Goal: Use online tool/utility: Utilize a website feature to perform a specific function

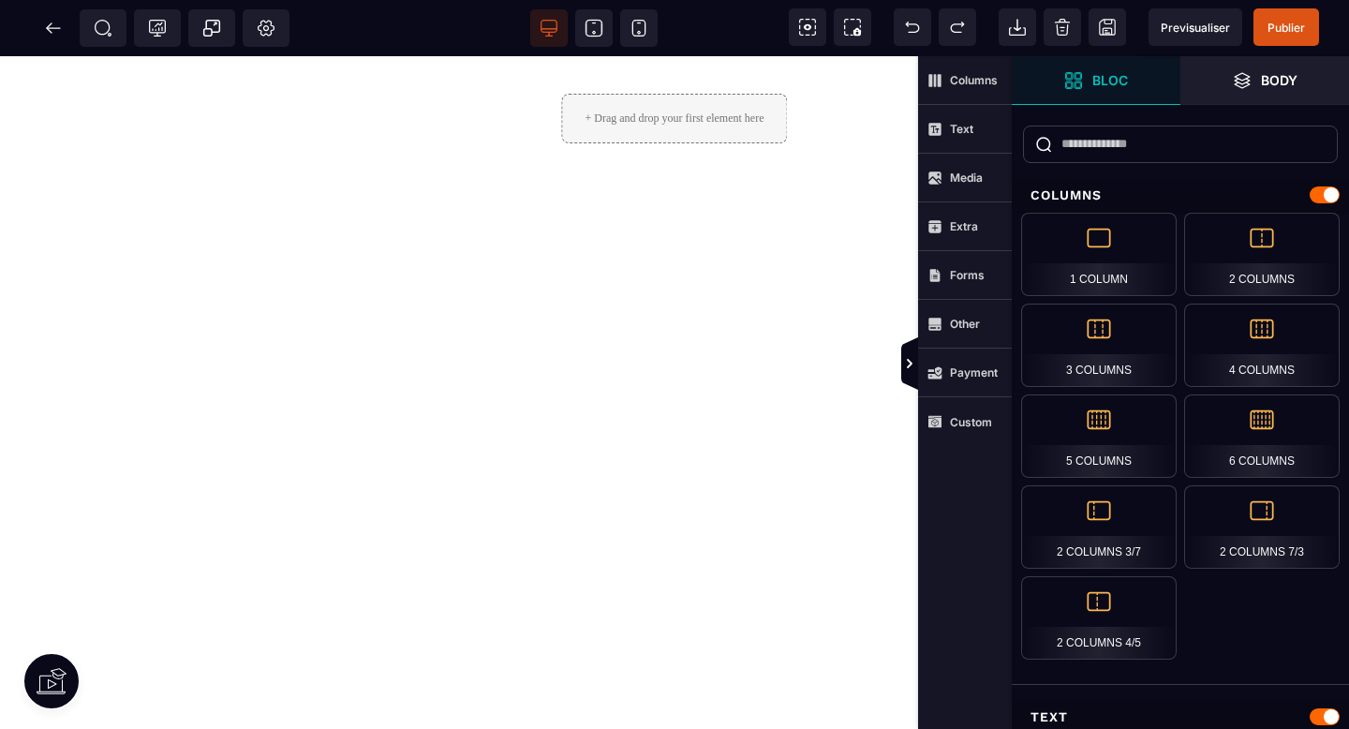
click at [1127, 86] on strong "Bloc" at bounding box center [1111, 80] width 36 height 14
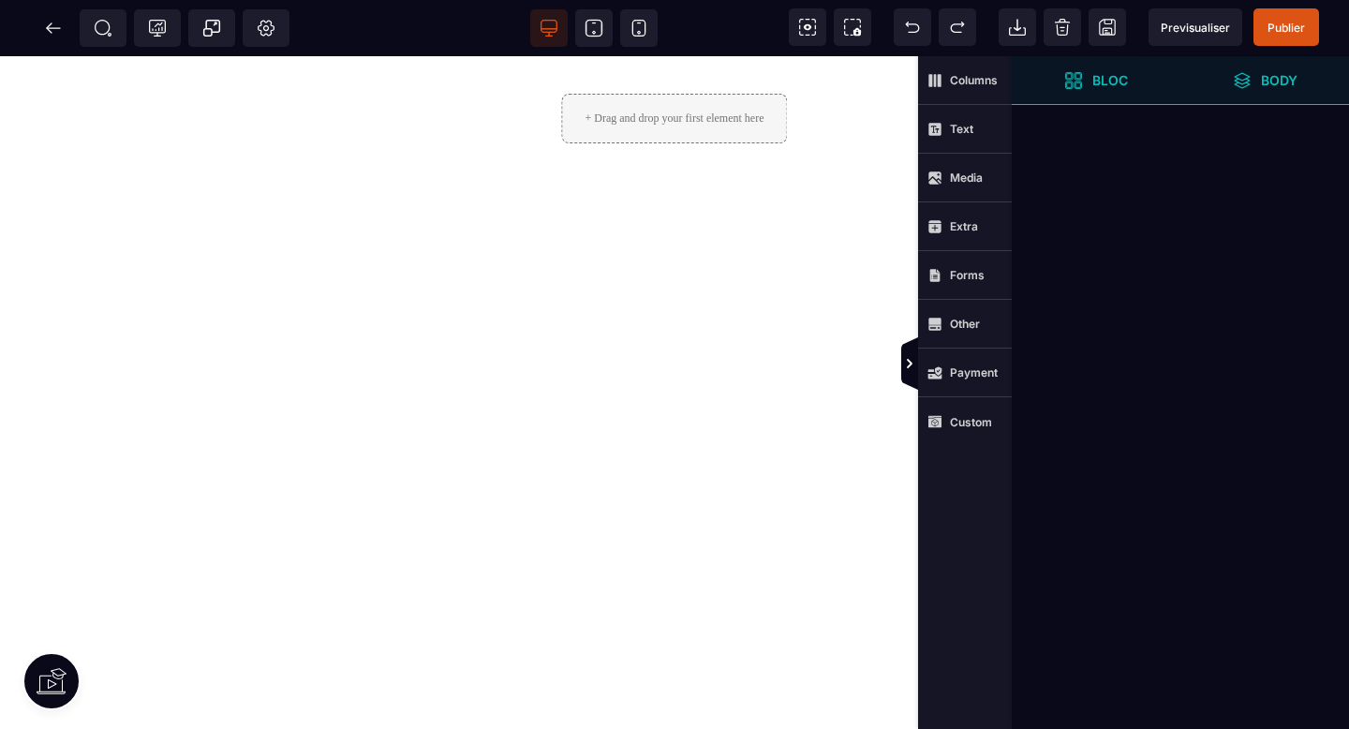
click at [1255, 80] on span "Body" at bounding box center [1265, 80] width 65 height 19
click at [907, 373] on icon at bounding box center [909, 363] width 17 height 52
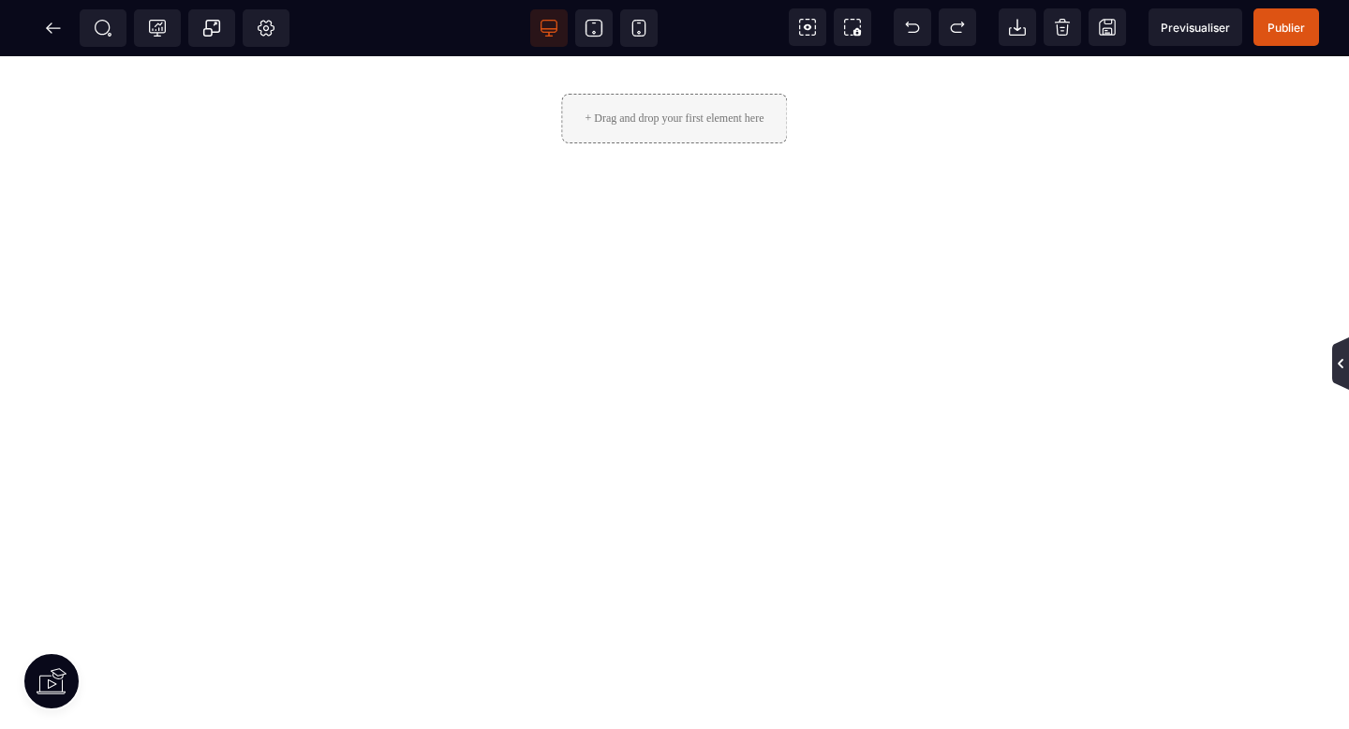
click at [1336, 369] on icon at bounding box center [1340, 363] width 15 height 15
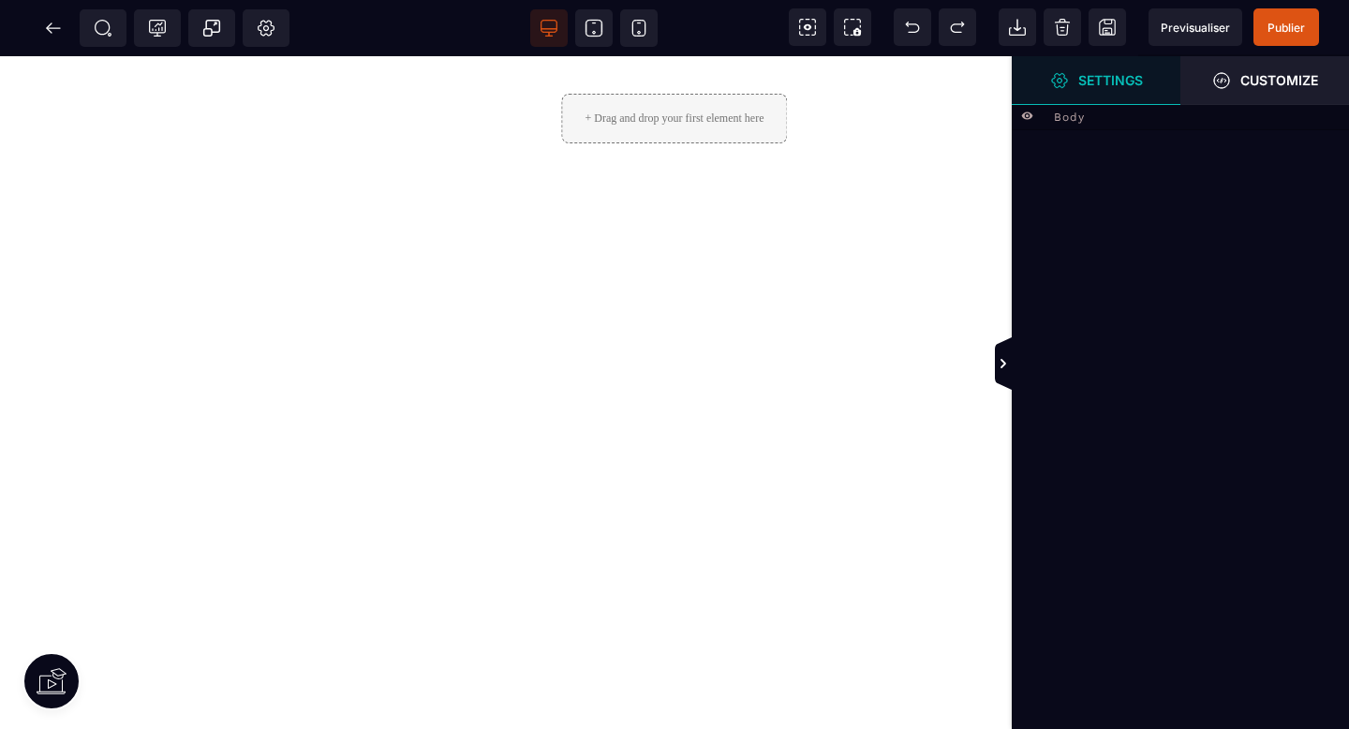
click at [1126, 84] on strong "Settings" at bounding box center [1110, 80] width 65 height 14
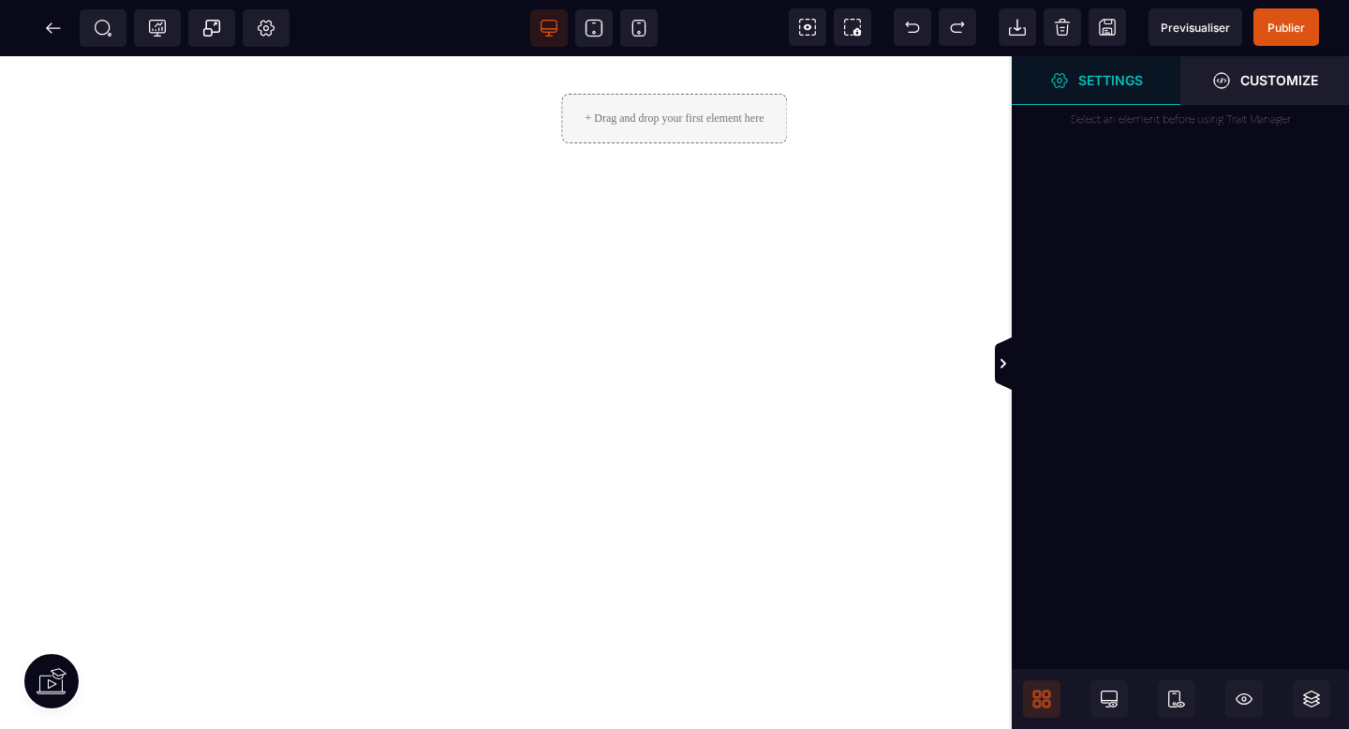
click at [1037, 709] on span at bounding box center [1041, 698] width 37 height 37
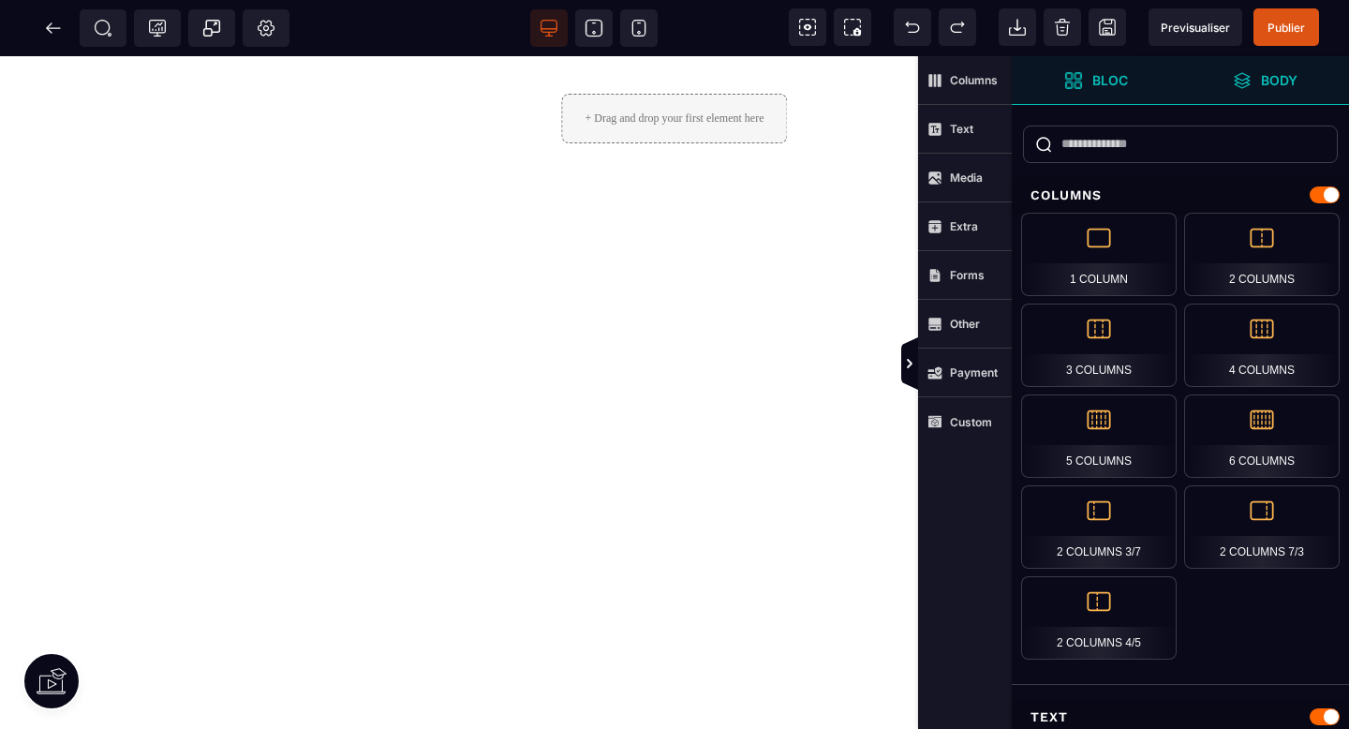
click at [1154, 80] on span "Bloc" at bounding box center [1096, 80] width 169 height 49
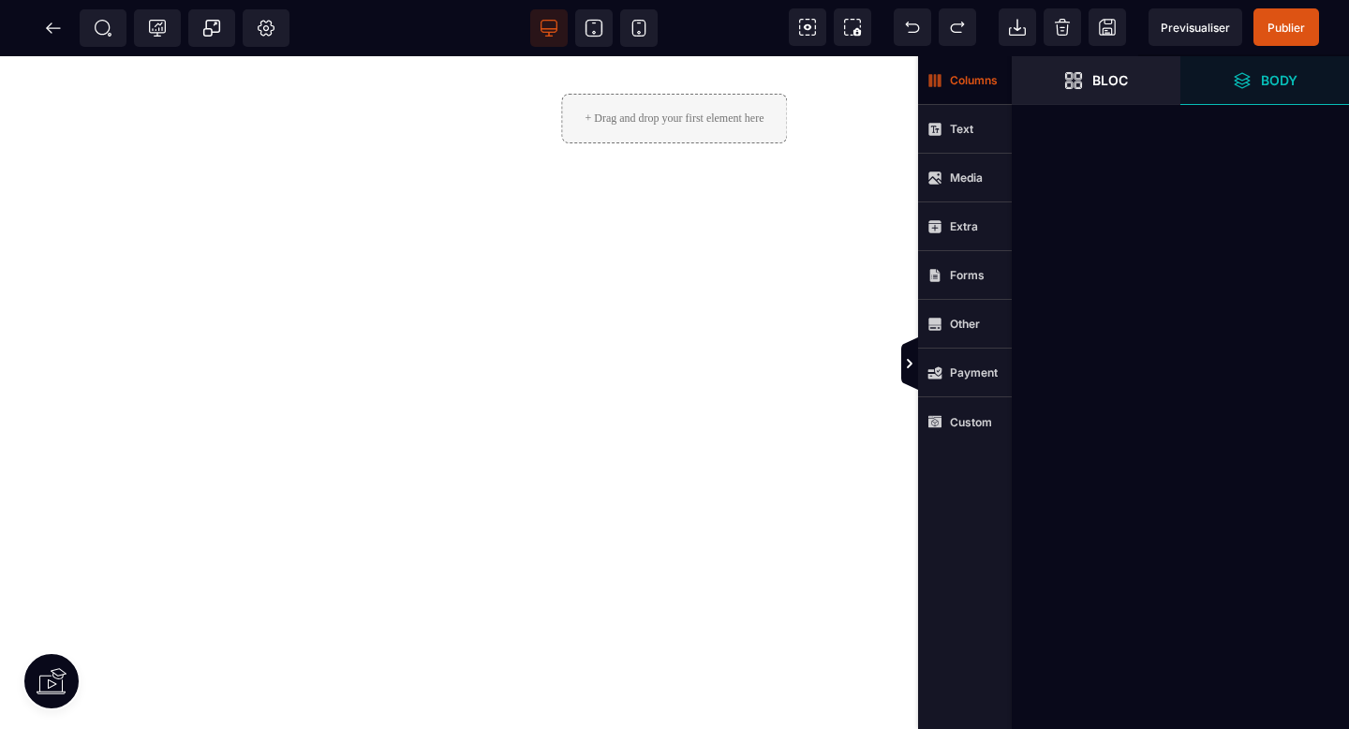
click at [969, 79] on strong "Columns" at bounding box center [974, 80] width 48 height 14
click at [968, 136] on span "Text" at bounding box center [951, 129] width 46 height 15
click at [973, 175] on strong "Media" at bounding box center [966, 178] width 33 height 14
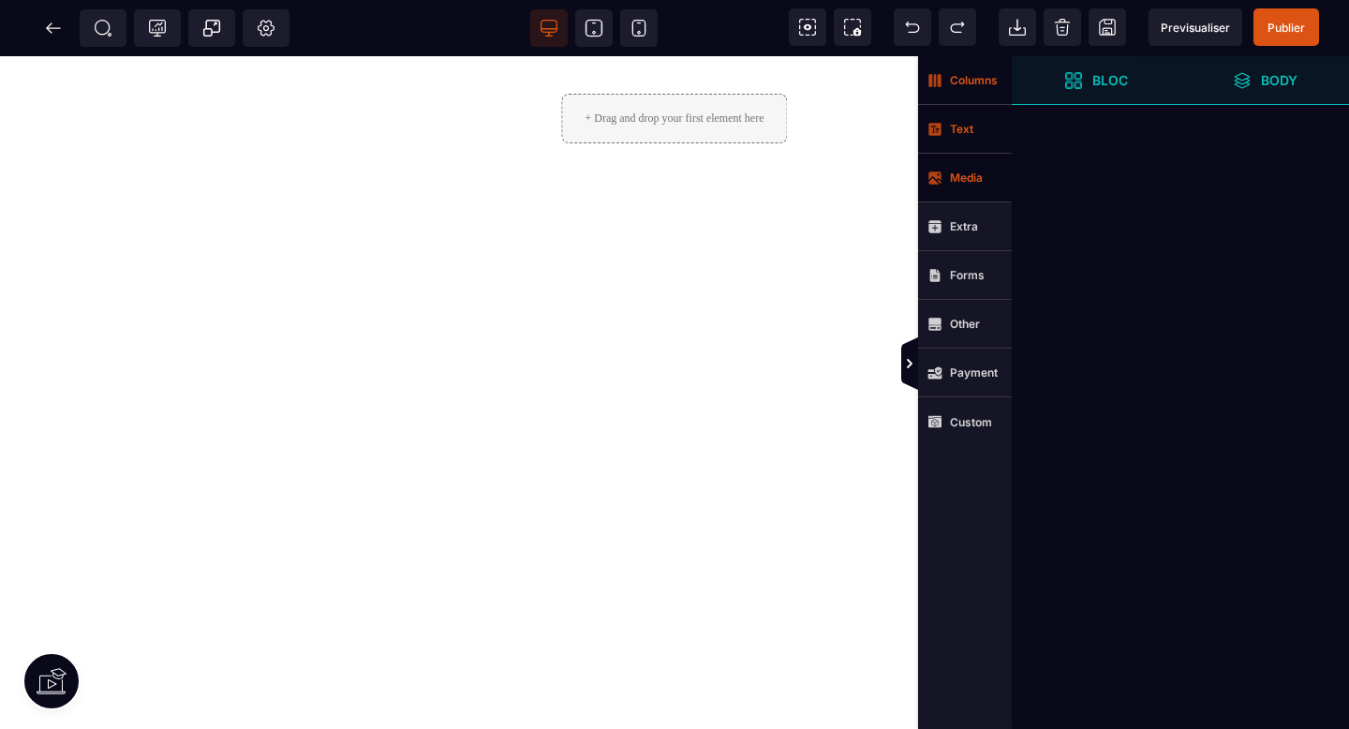
click at [1123, 71] on span "Bloc" at bounding box center [1096, 80] width 64 height 19
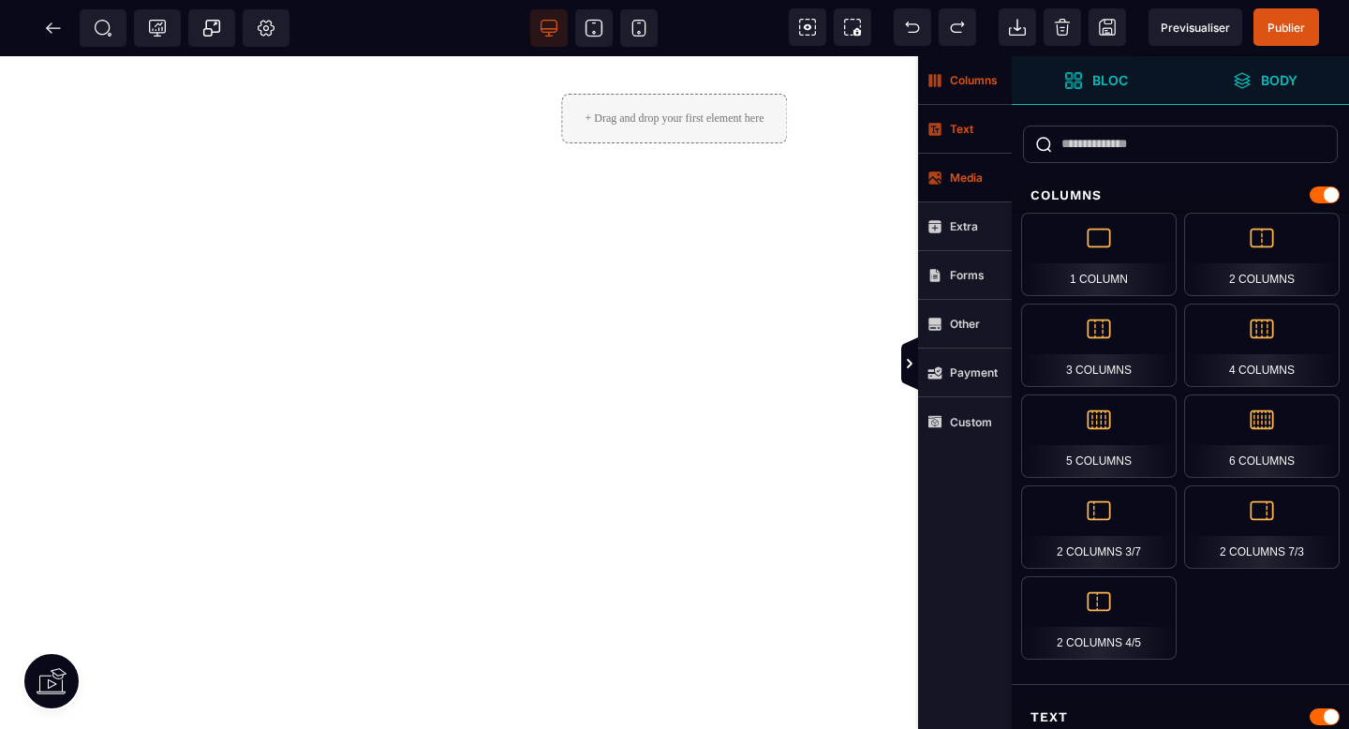
click at [960, 182] on strong "Media" at bounding box center [966, 178] width 33 height 14
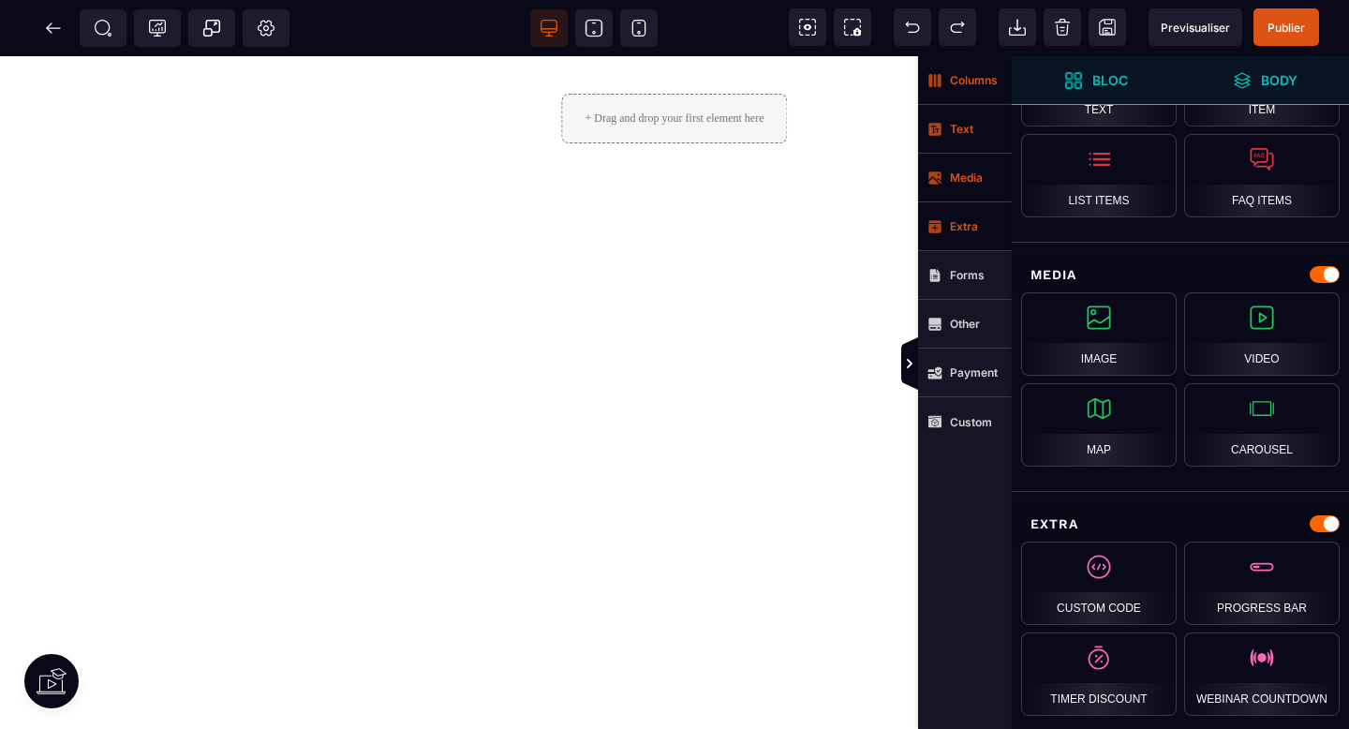
click at [959, 231] on strong "Extra" at bounding box center [964, 226] width 28 height 14
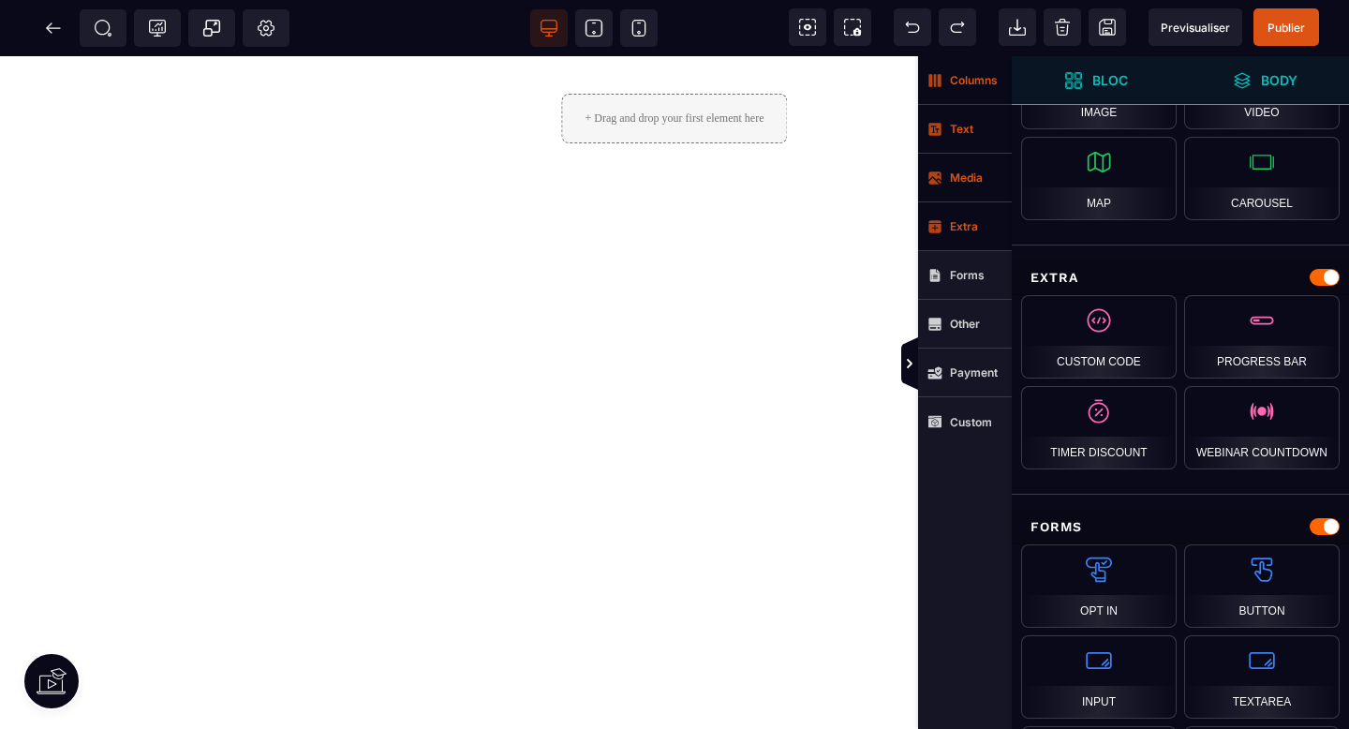
scroll to position [1031, 0]
click at [957, 325] on strong "Other" at bounding box center [965, 324] width 30 height 14
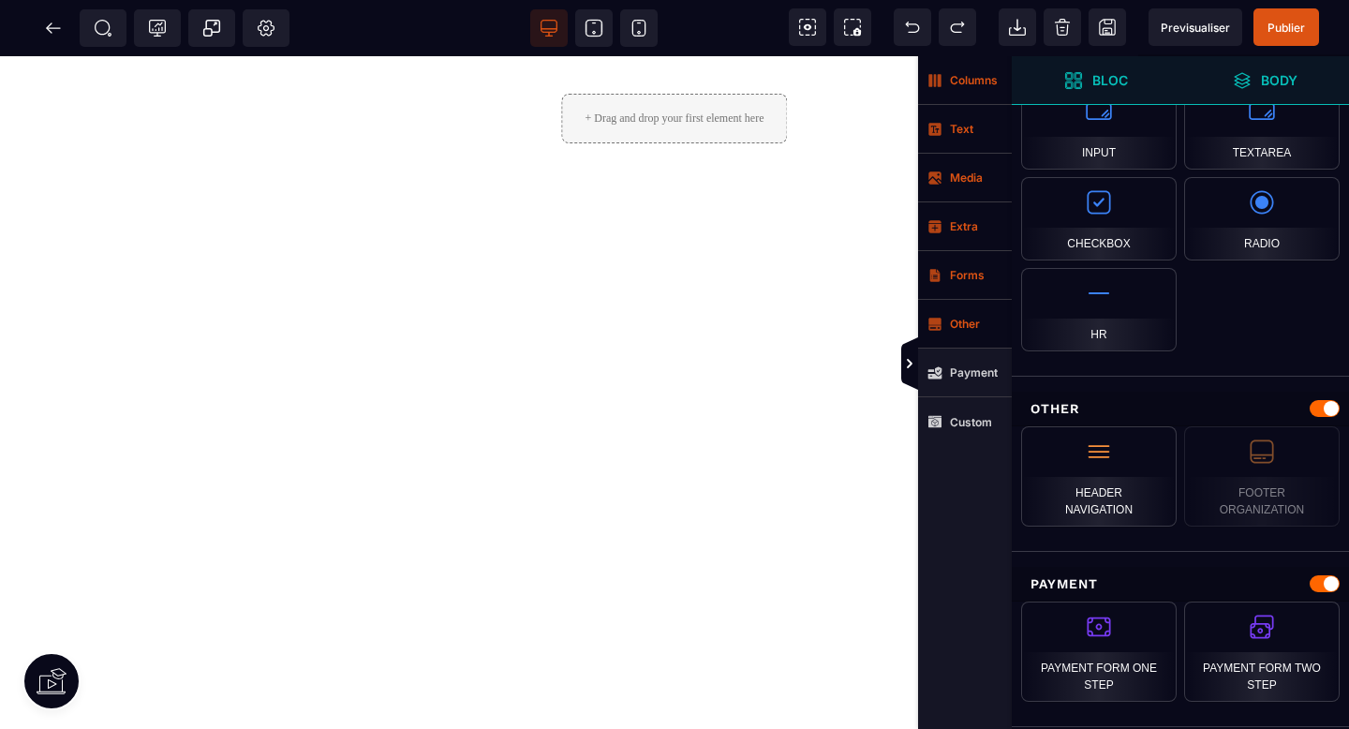
click at [957, 275] on strong "Forms" at bounding box center [967, 275] width 35 height 14
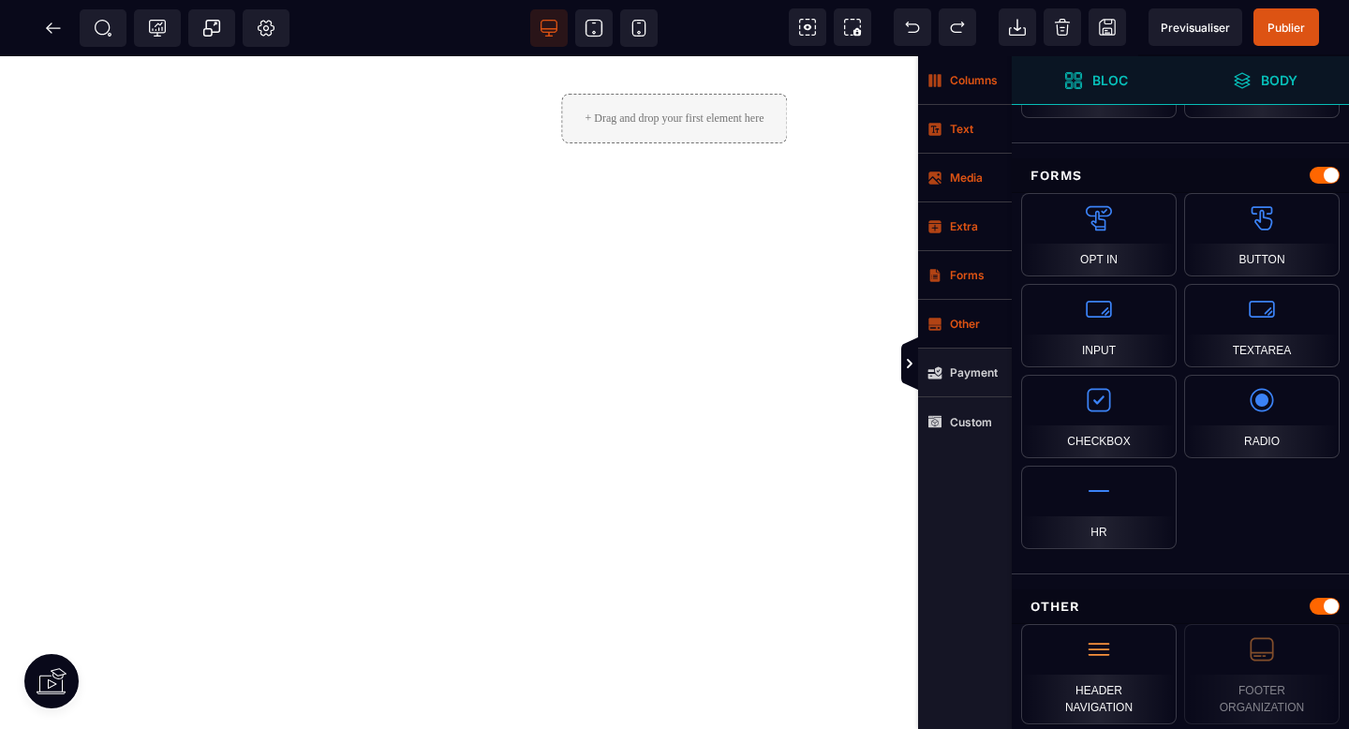
scroll to position [1369, 0]
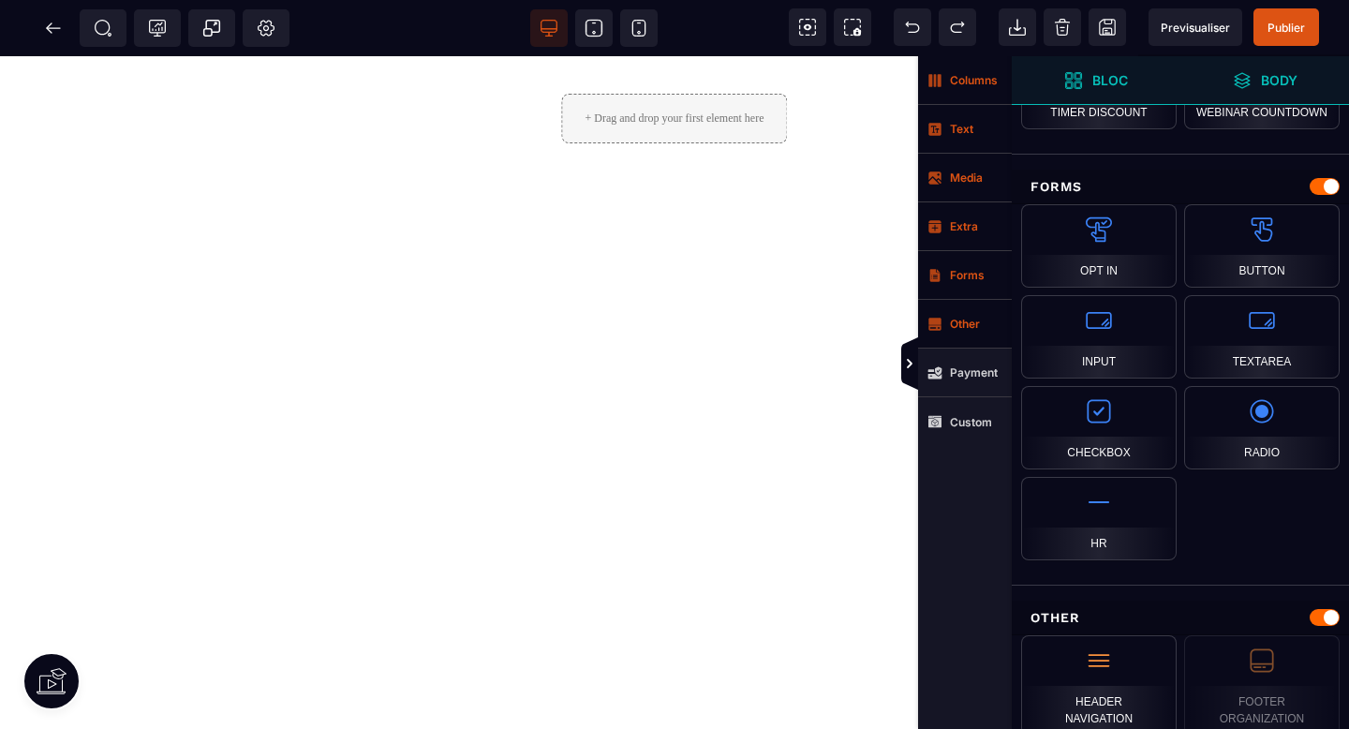
click at [960, 79] on strong "Columns" at bounding box center [974, 80] width 48 height 14
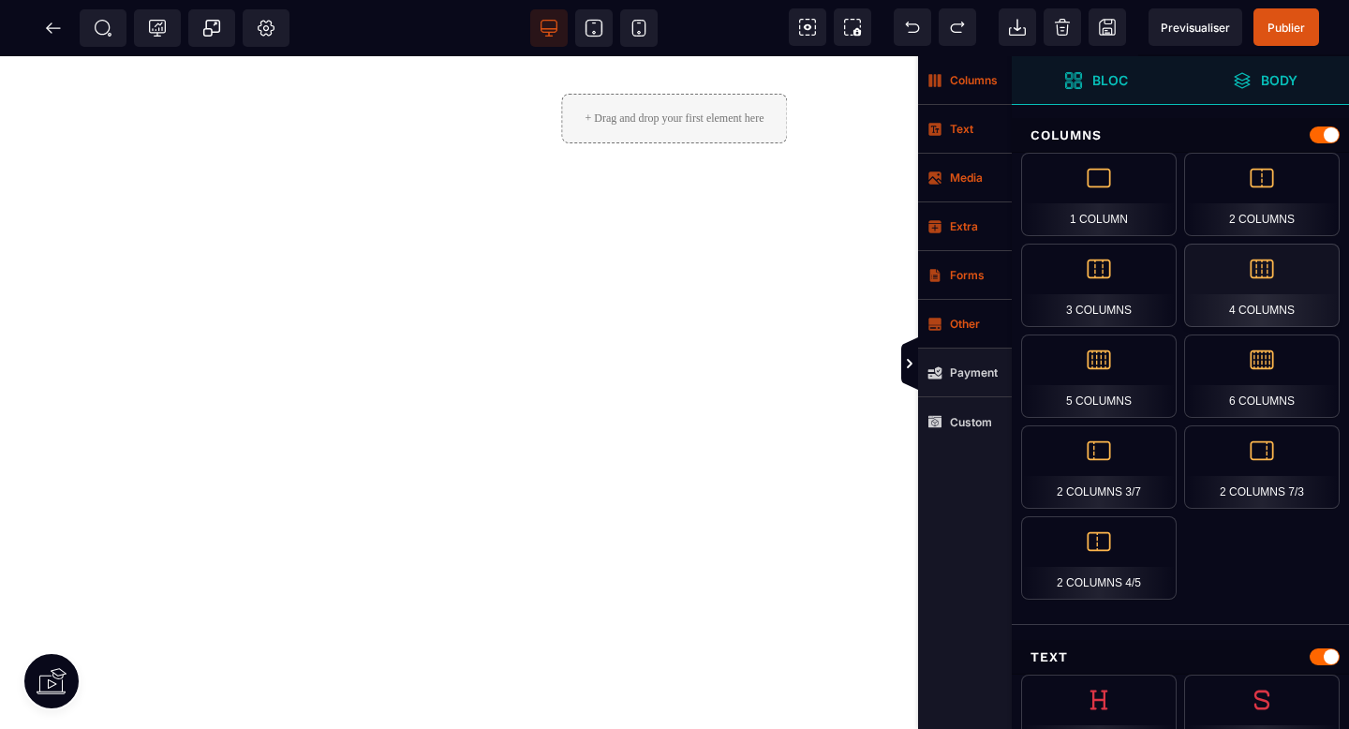
scroll to position [0, 0]
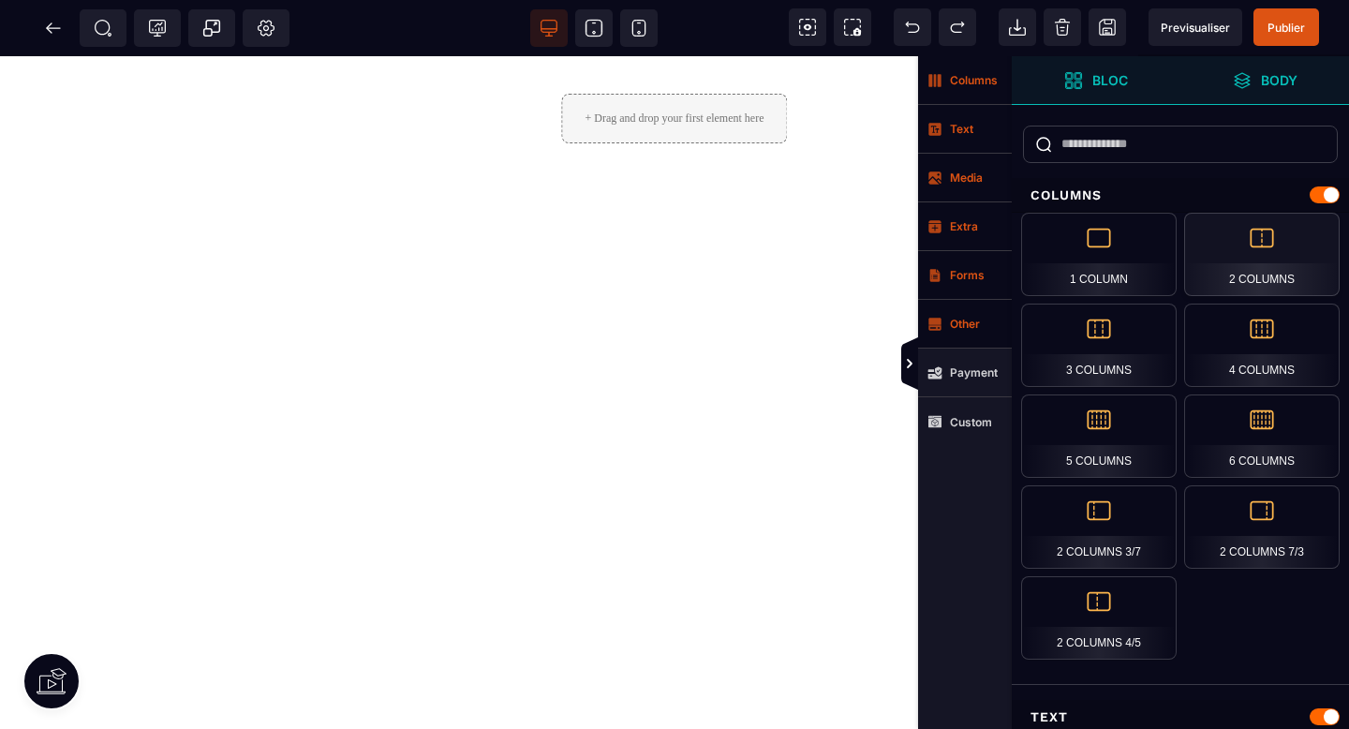
click at [1258, 236] on div "2 Columns" at bounding box center [1262, 254] width 156 height 83
click at [1109, 85] on strong "Bloc" at bounding box center [1111, 80] width 36 height 14
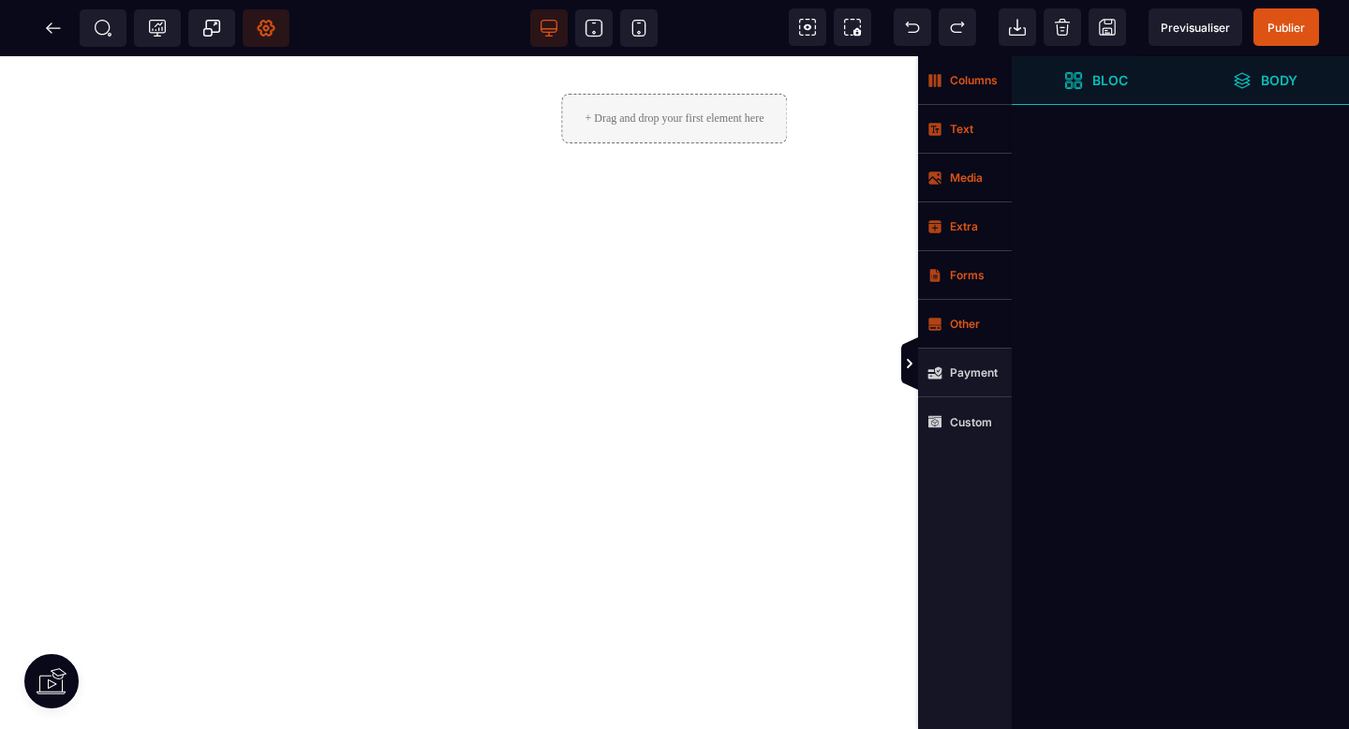
click at [263, 35] on icon at bounding box center [266, 29] width 17 height 16
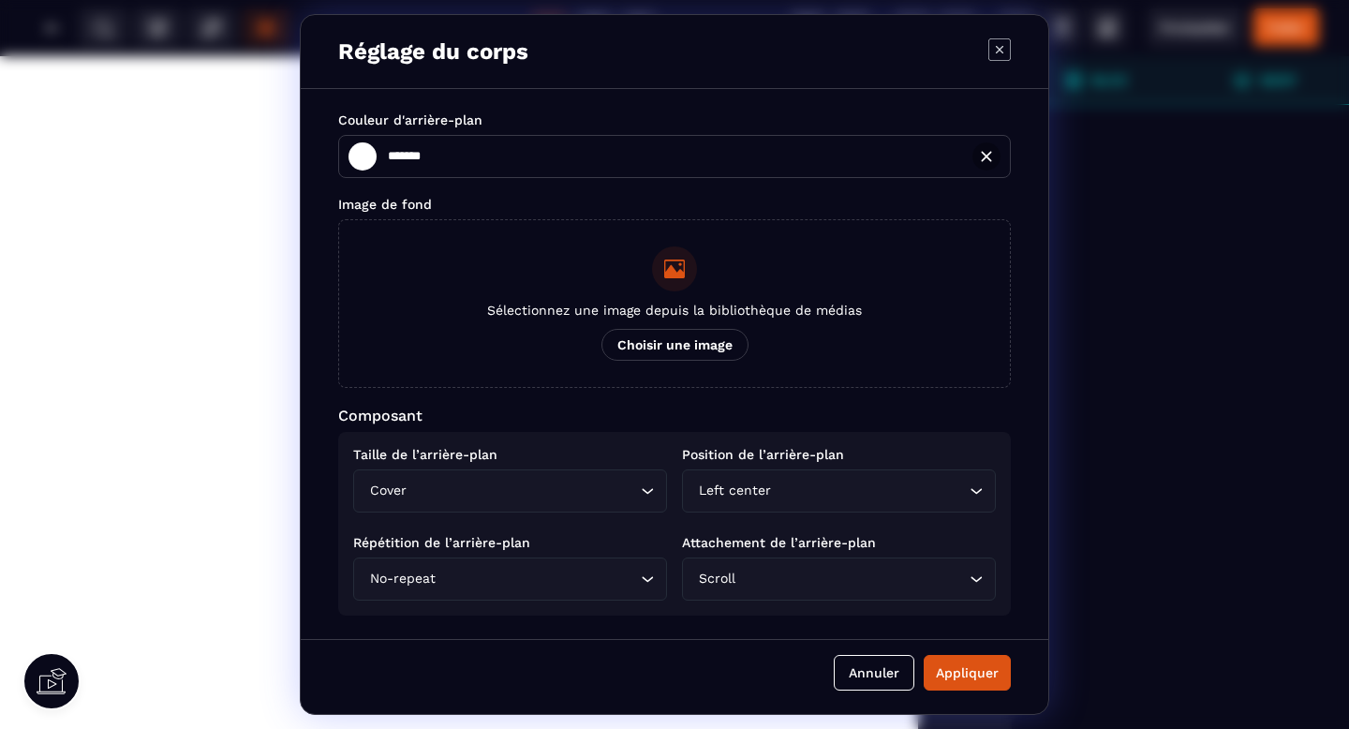
click at [264, 35] on div "Réglage du corps Couleur d'arrière-plan ******* ******* Image de fond Sélection…" at bounding box center [674, 364] width 1349 height 729
type input "*******"
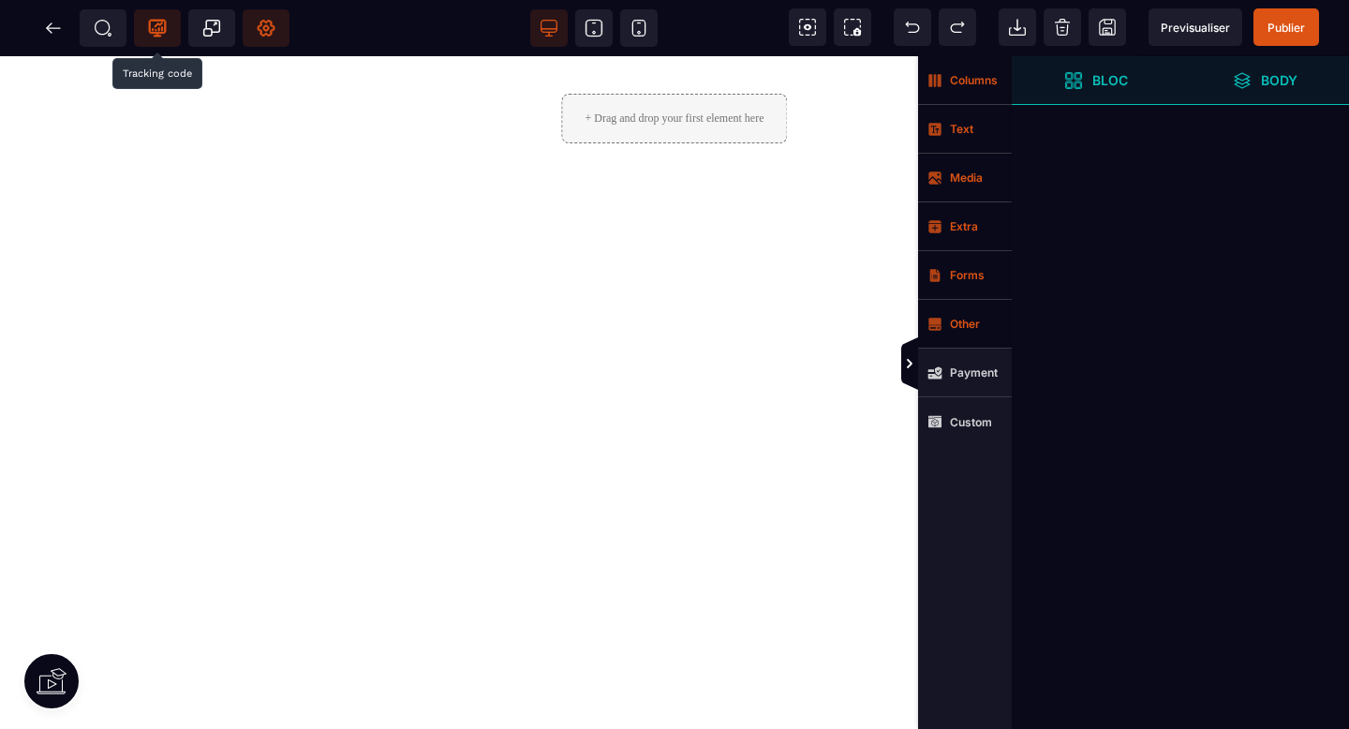
click at [160, 30] on icon at bounding box center [157, 28] width 19 height 19
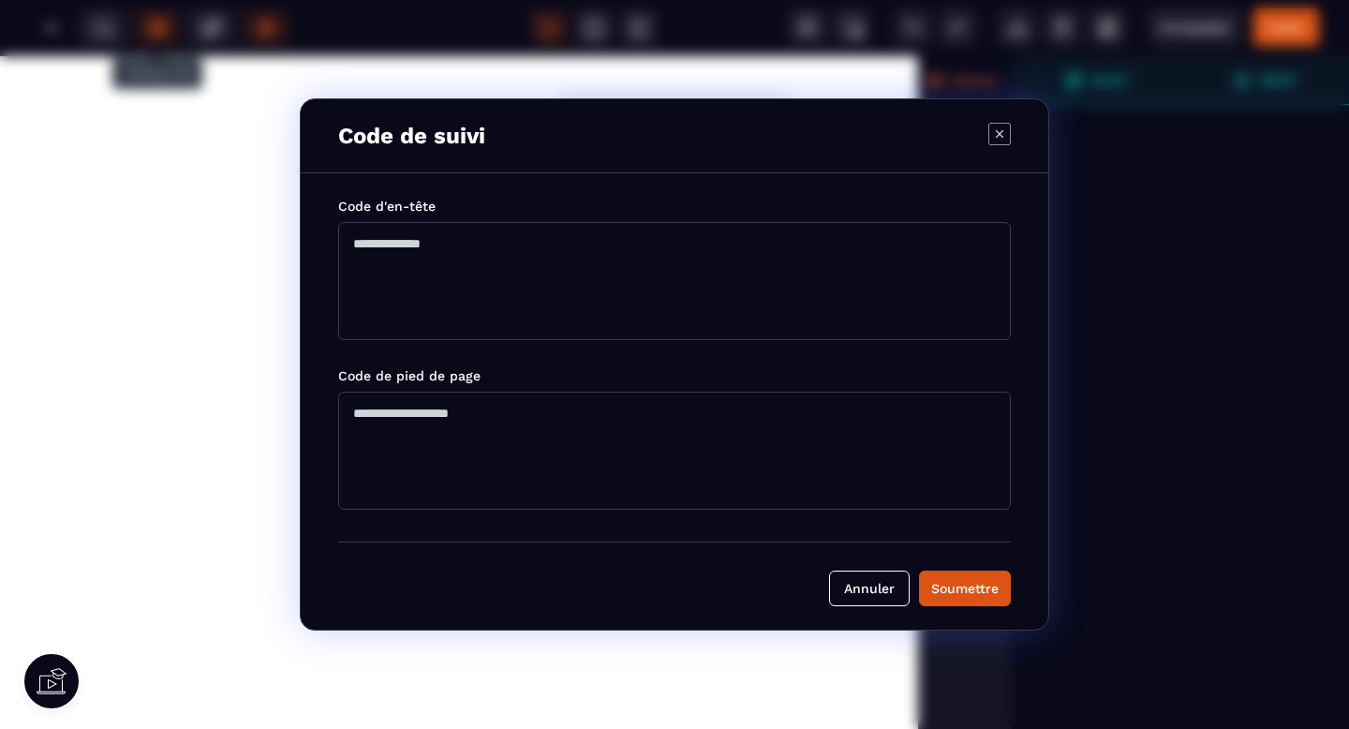
click at [1004, 140] on icon "Modal window" at bounding box center [1000, 134] width 22 height 22
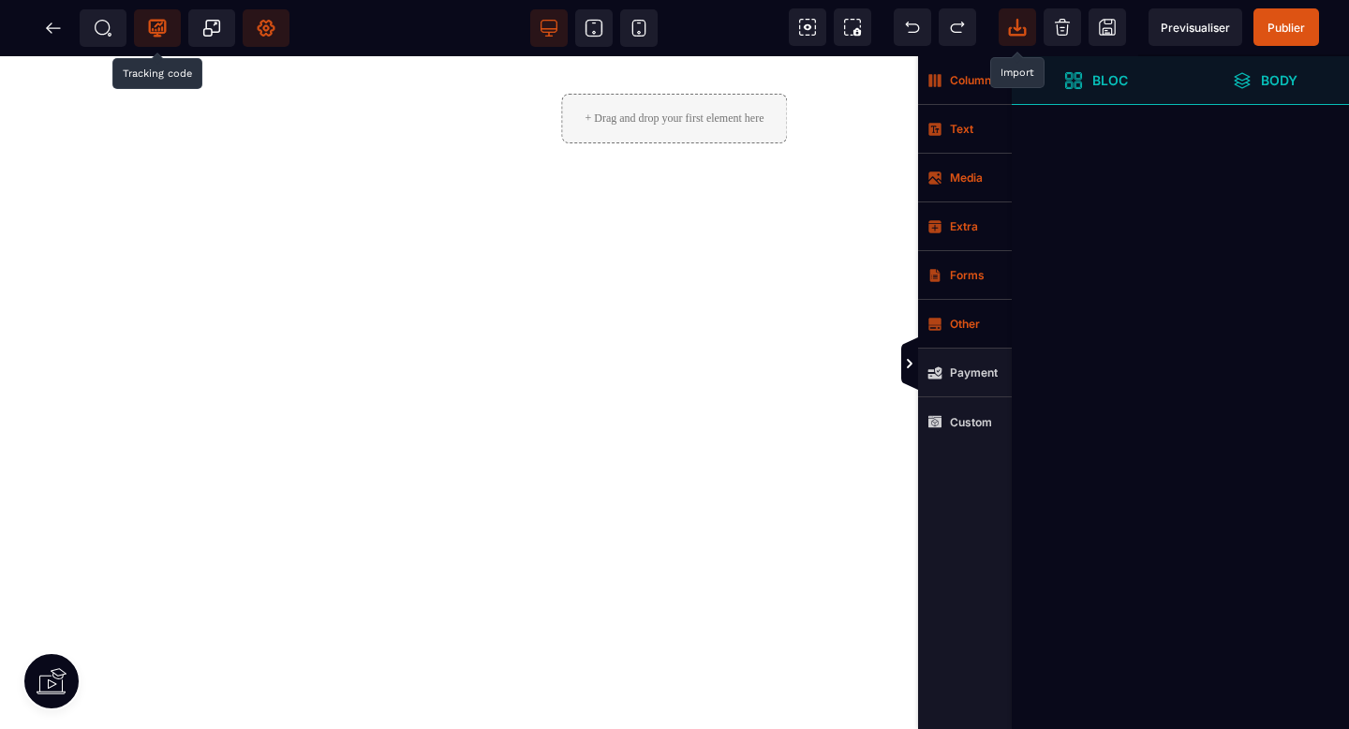
click at [1021, 26] on icon at bounding box center [1017, 27] width 19 height 19
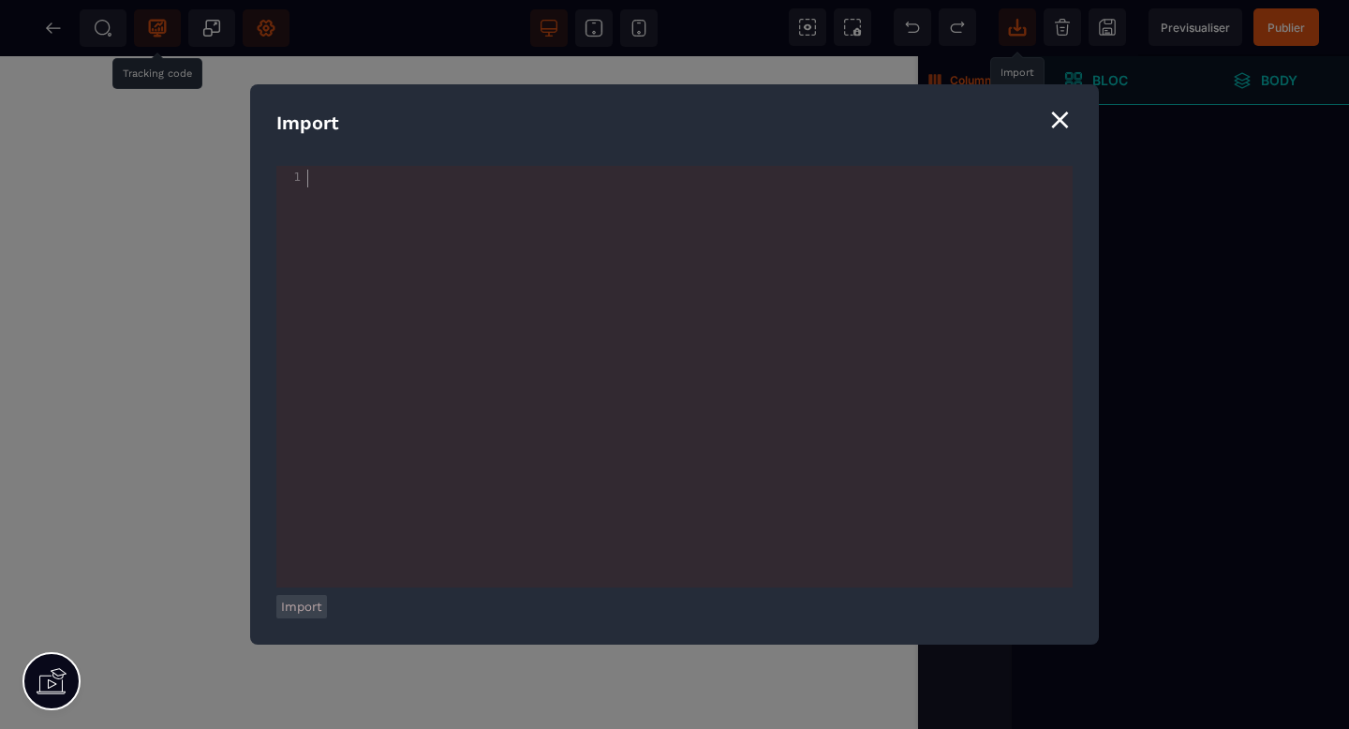
click at [953, 198] on div "xxxxxxxxxx 1 1 ​" at bounding box center [697, 400] width 843 height 468
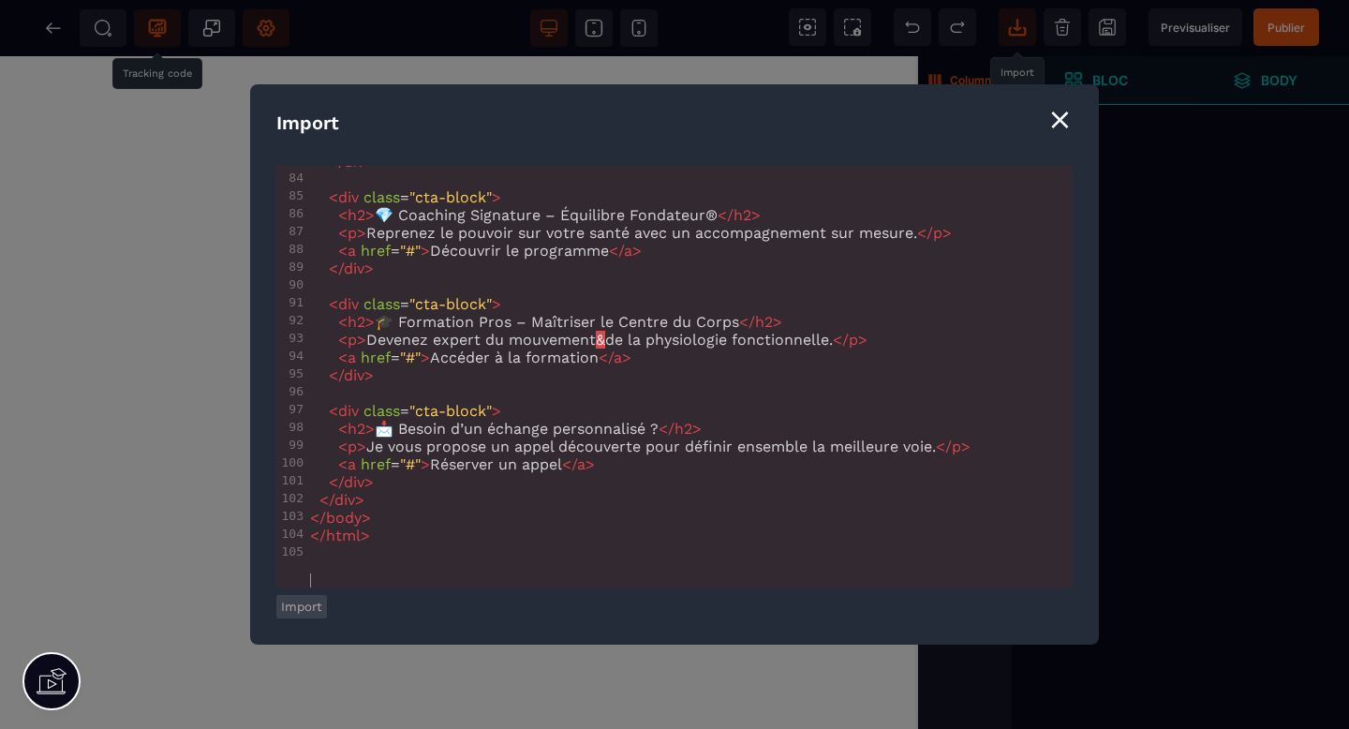
click at [313, 604] on button "Import" at bounding box center [301, 606] width 51 height 23
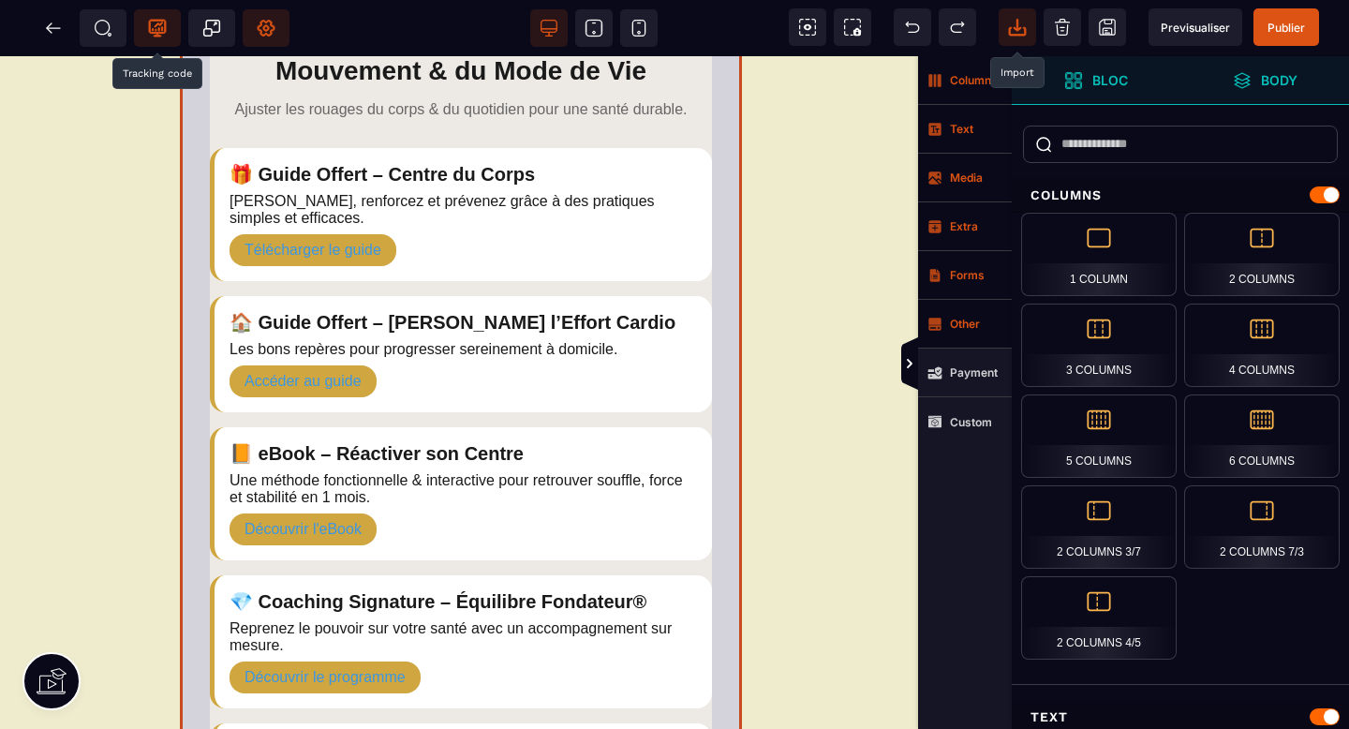
scroll to position [0, 214]
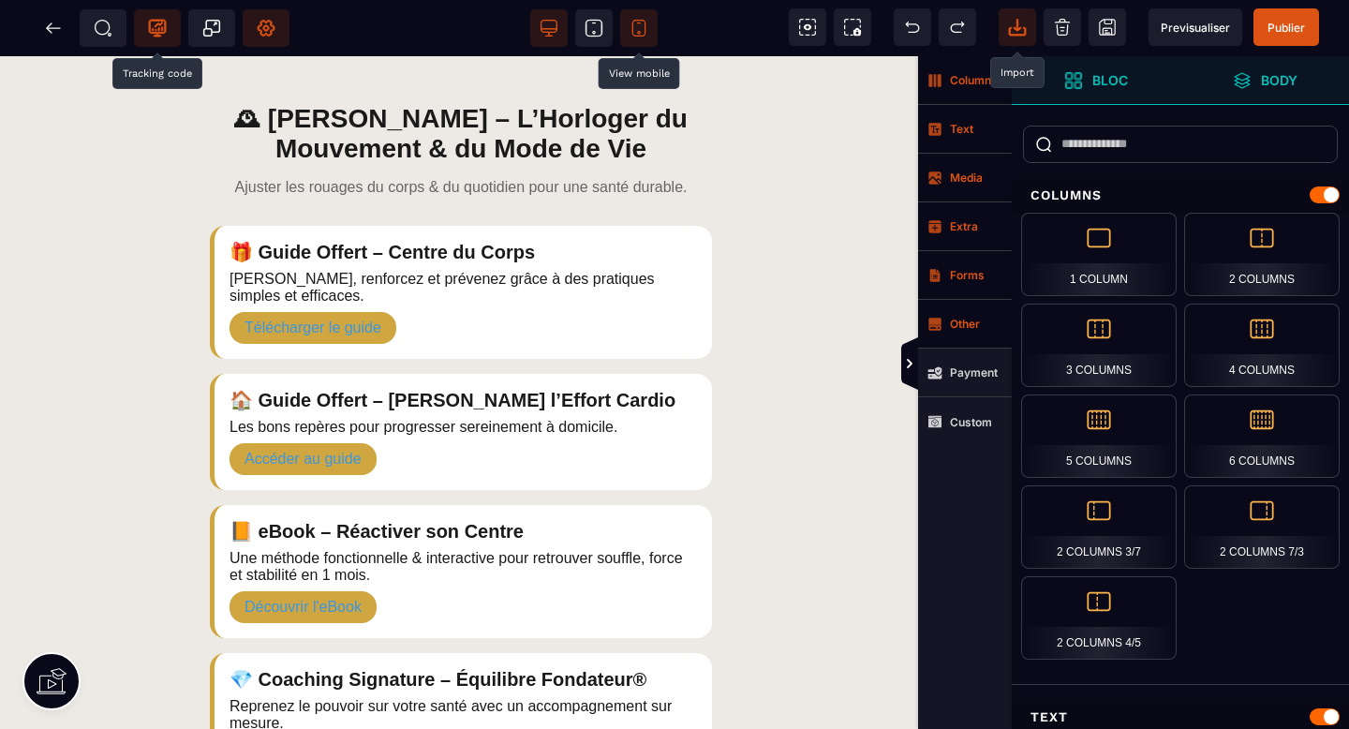
click at [642, 30] on icon at bounding box center [639, 28] width 19 height 19
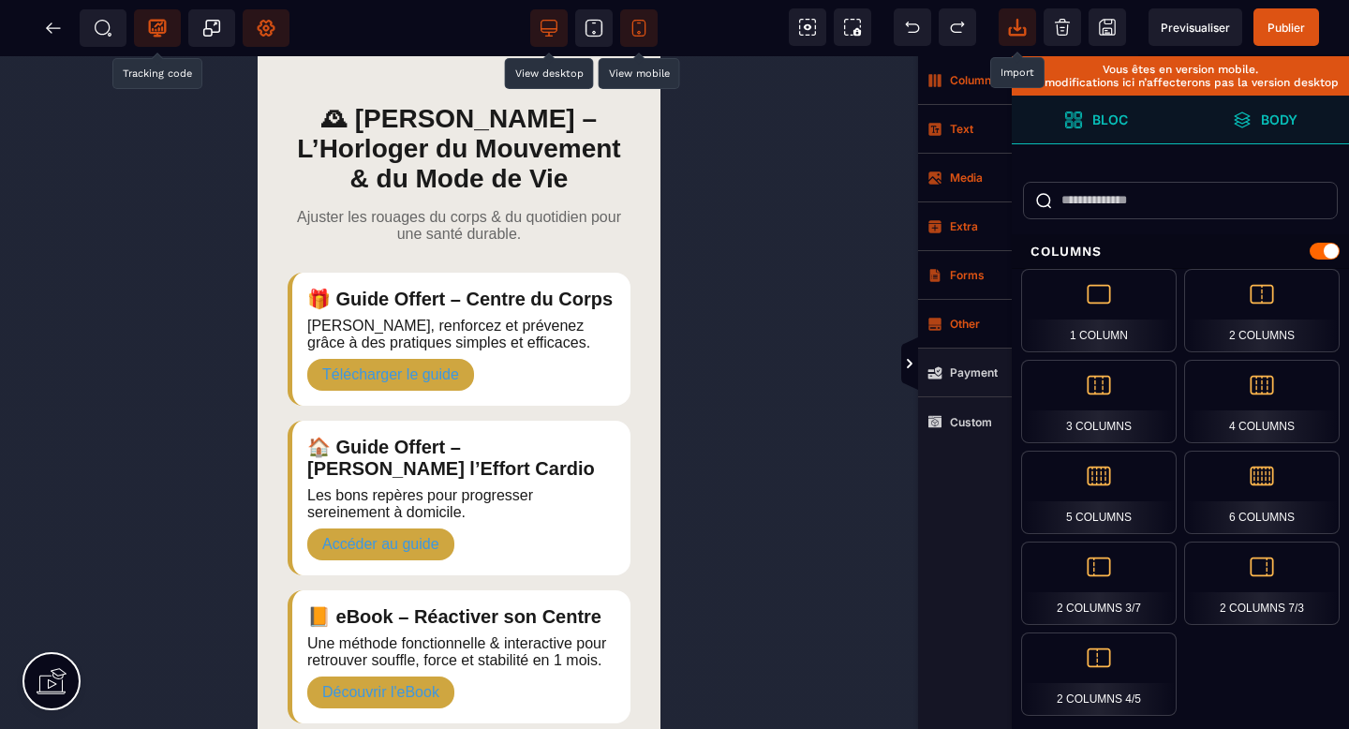
click at [556, 20] on icon at bounding box center [549, 28] width 19 height 19
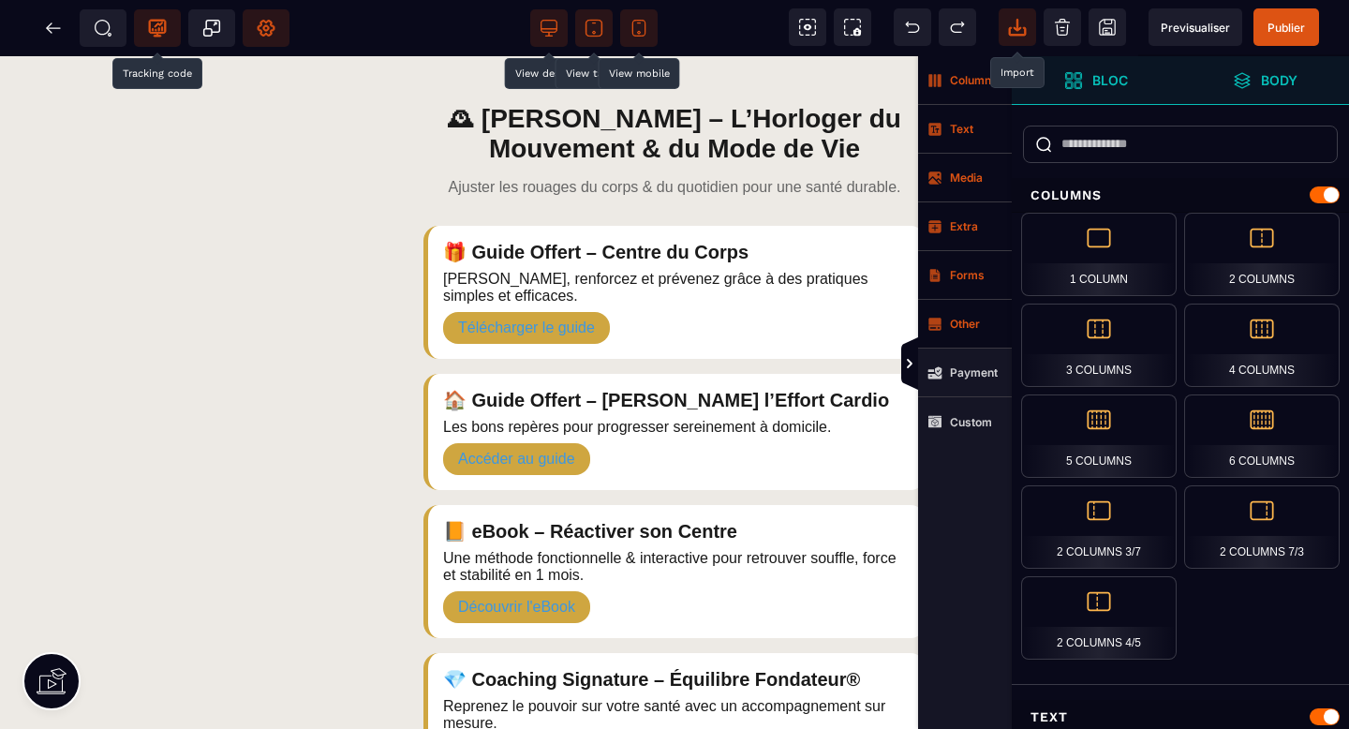
click at [596, 34] on icon at bounding box center [594, 28] width 19 height 19
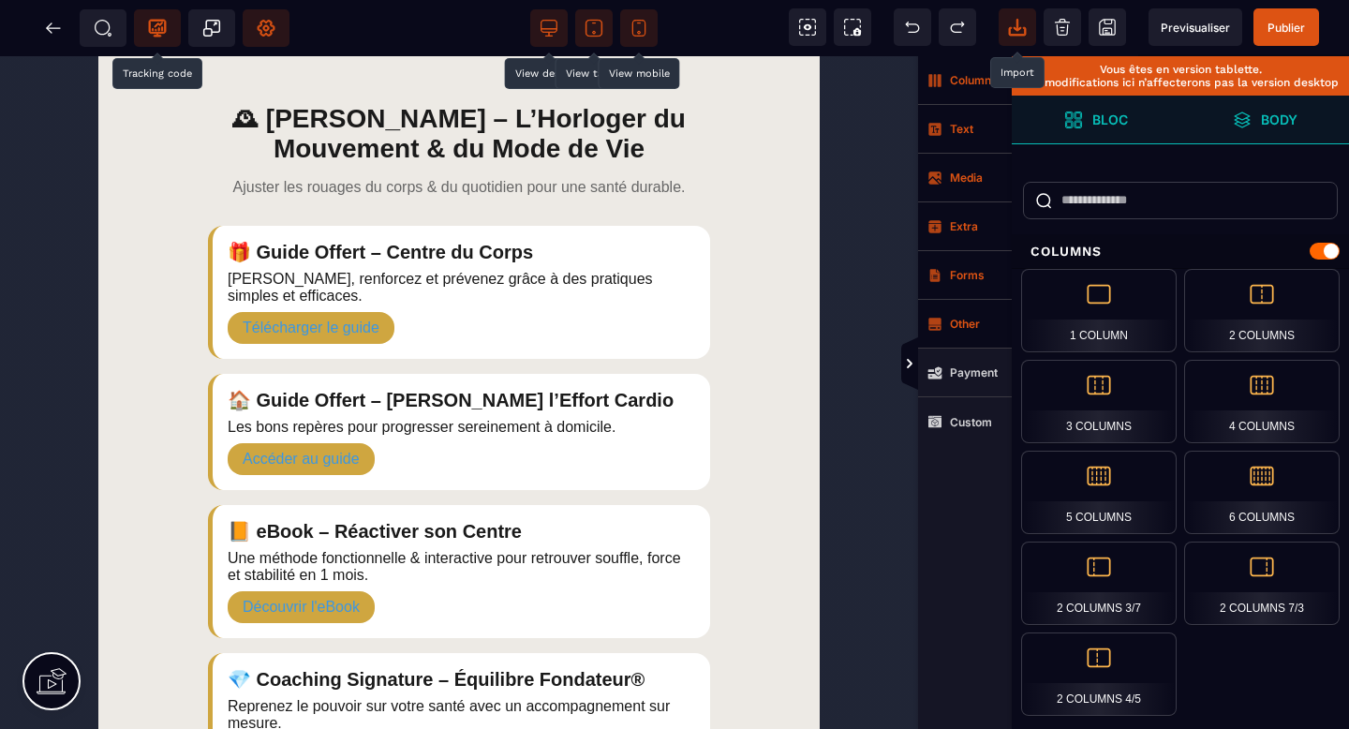
click at [546, 23] on icon at bounding box center [549, 28] width 19 height 19
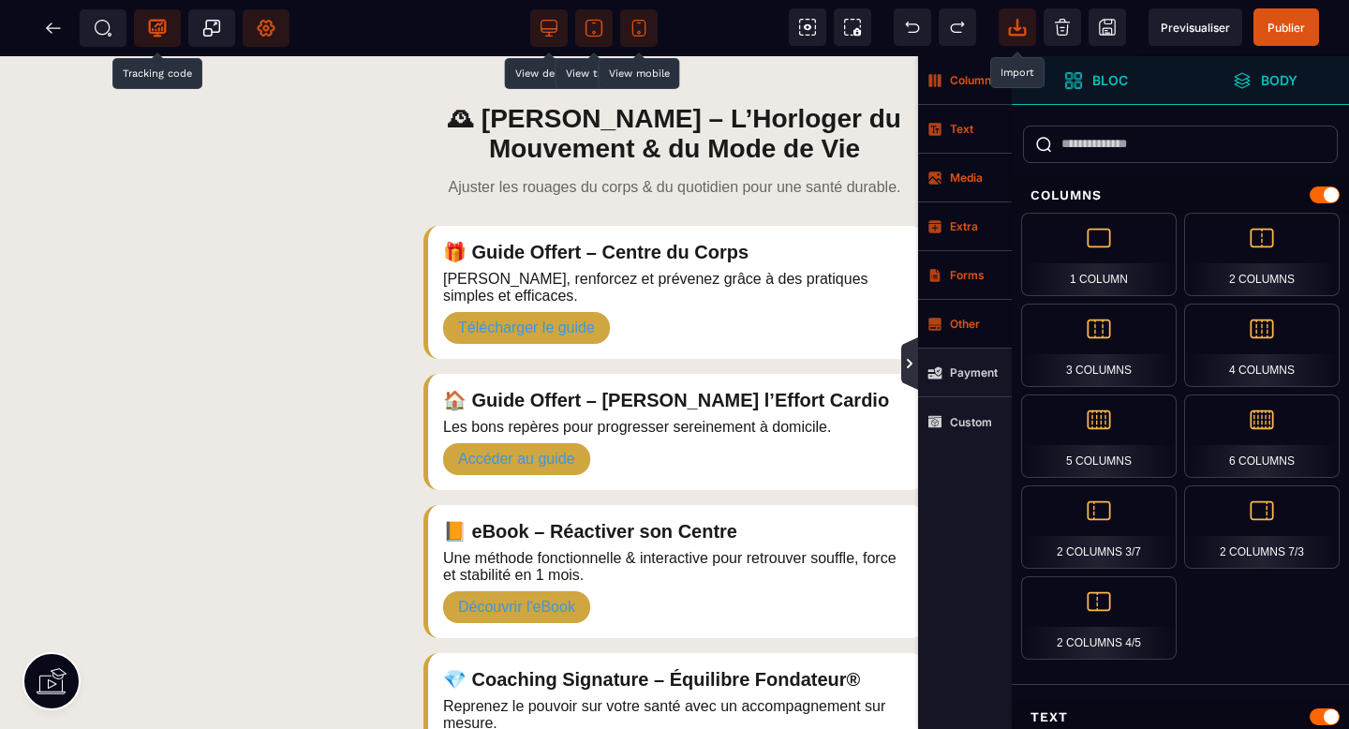
click at [907, 367] on icon at bounding box center [910, 364] width 6 height 9
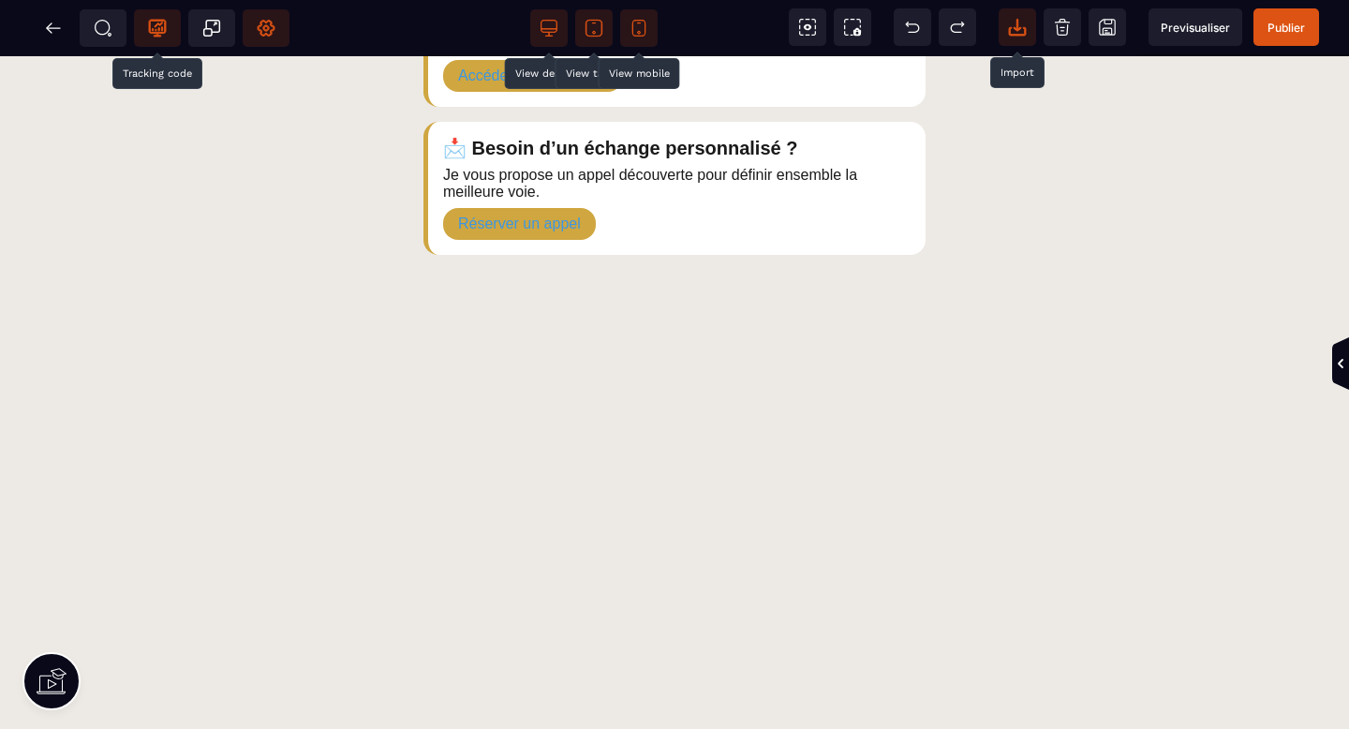
scroll to position [814, 0]
